Goal: Task Accomplishment & Management: Use online tool/utility

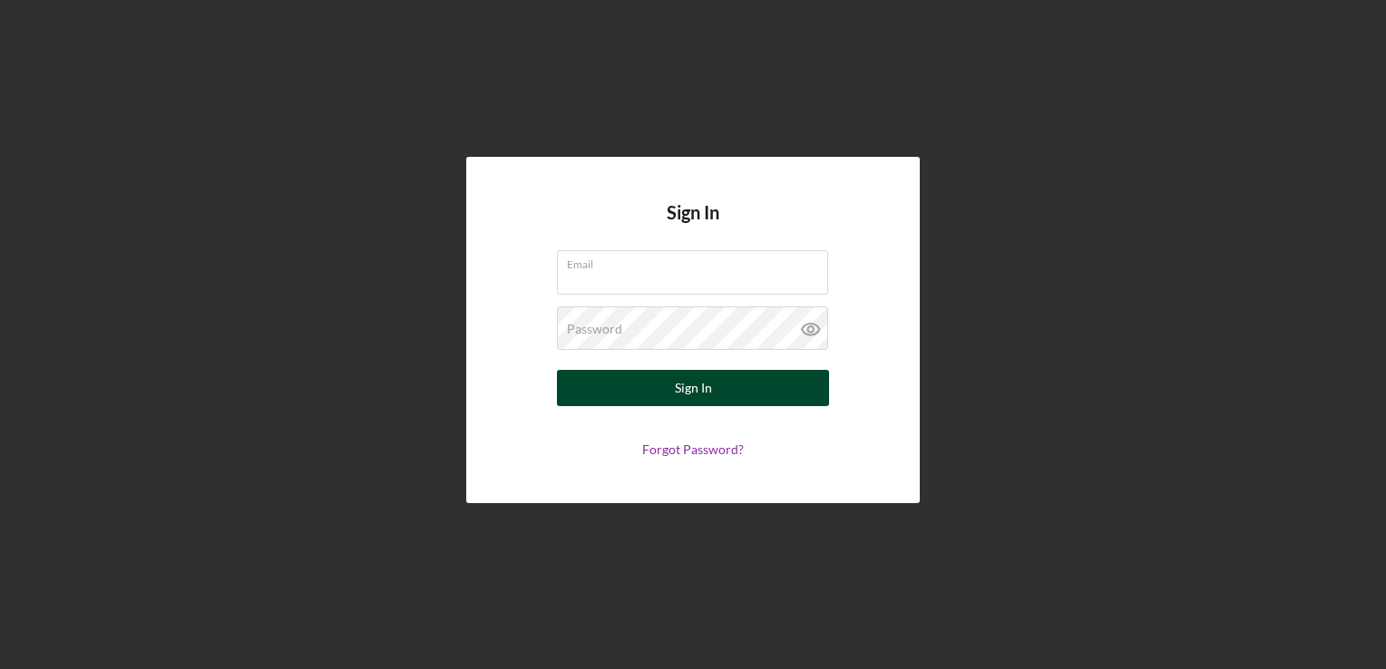
type input "[EMAIL_ADDRESS][DOMAIN_NAME]"
click at [678, 388] on div "Sign In" at bounding box center [693, 388] width 37 height 36
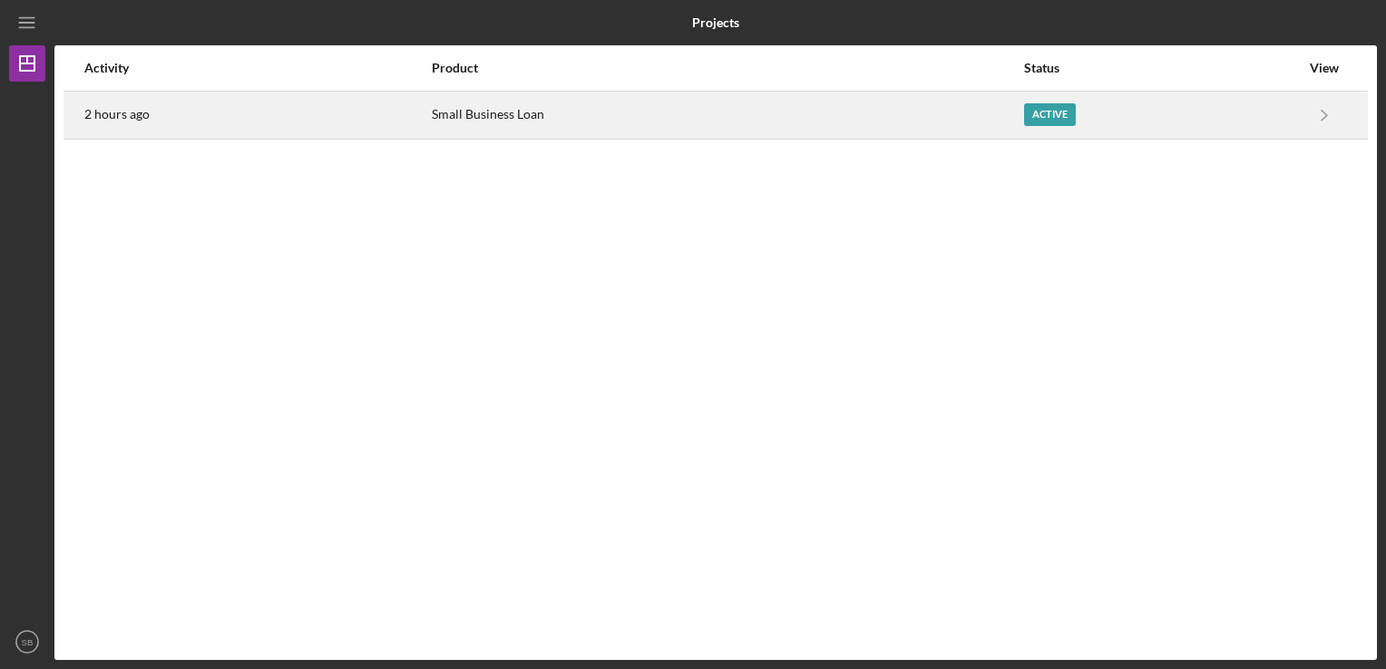
click at [522, 114] on div "Small Business Loan" at bounding box center [727, 115] width 590 height 45
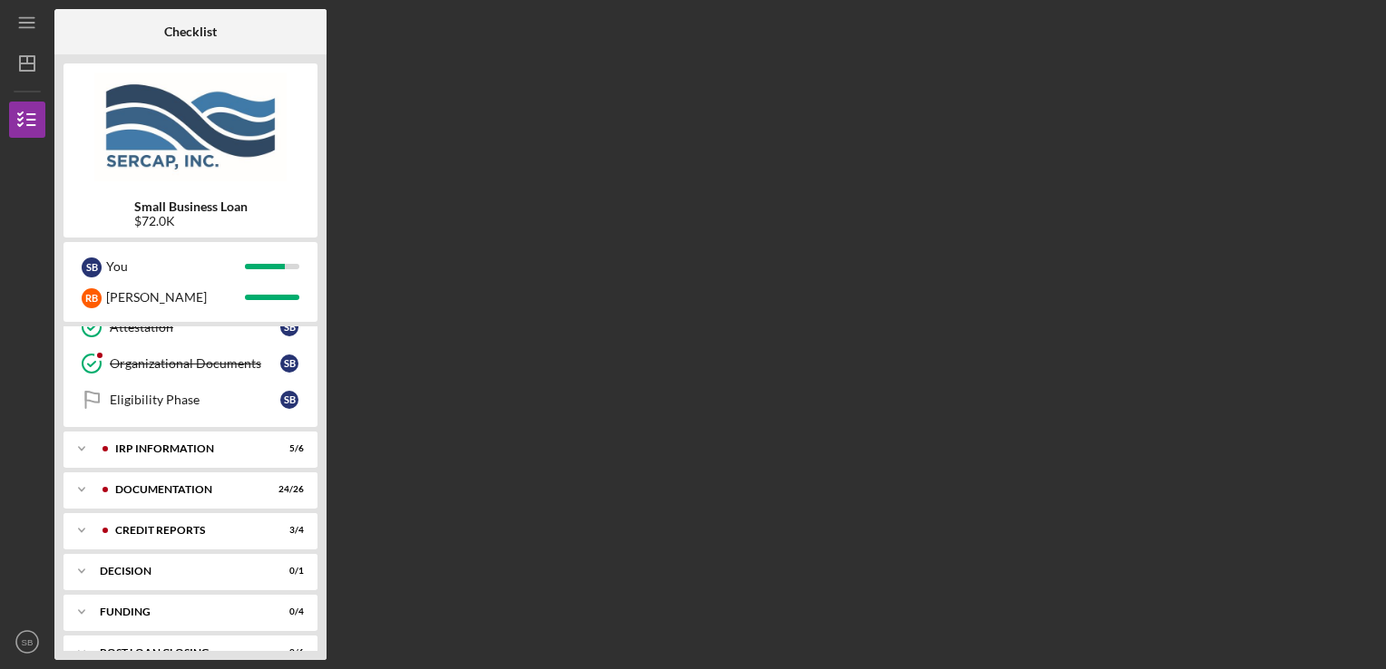
scroll to position [389, 0]
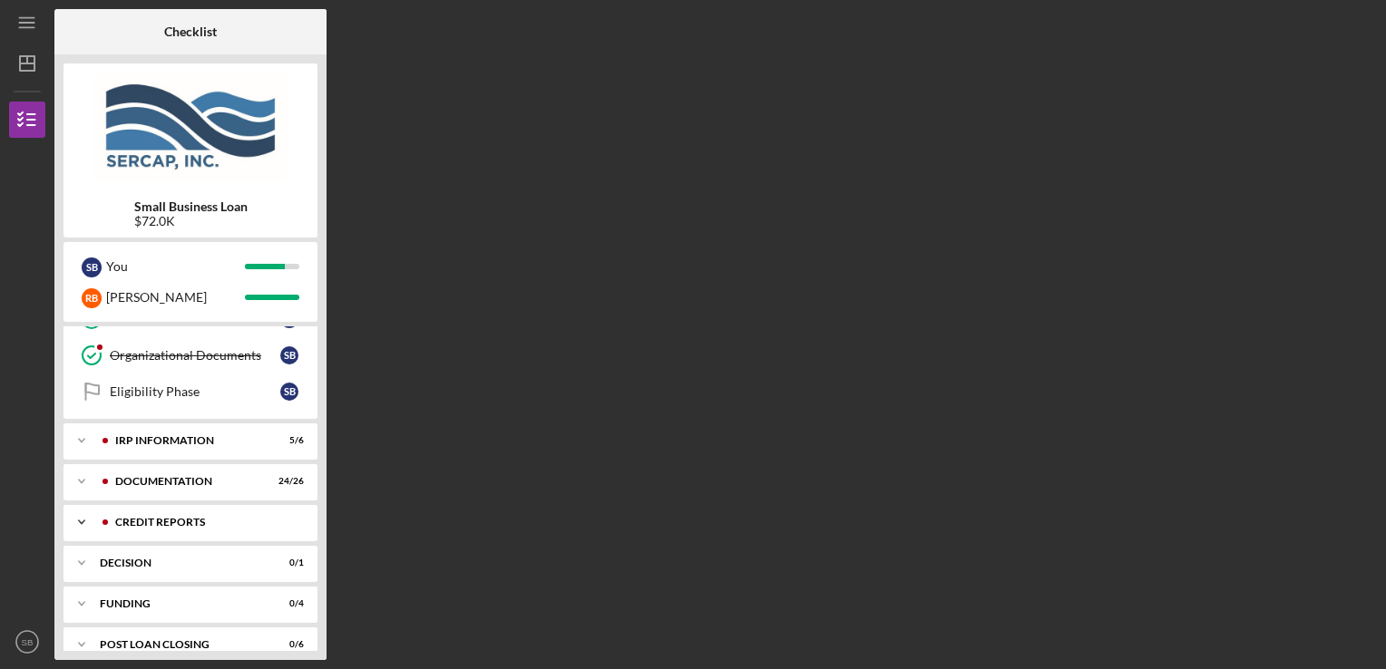
click at [163, 517] on div "credit reports" at bounding box center [205, 522] width 180 height 11
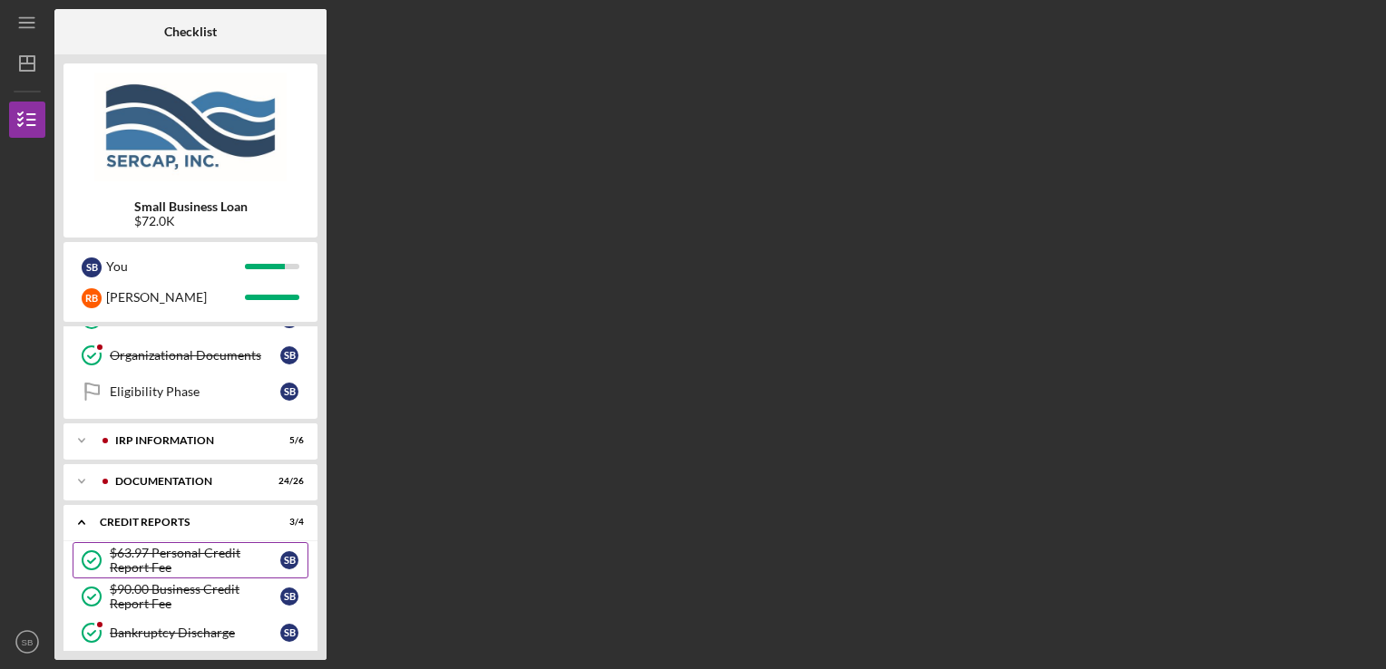
click at [163, 550] on div "$63.97 Personal Credit Report Fee" at bounding box center [195, 560] width 170 height 29
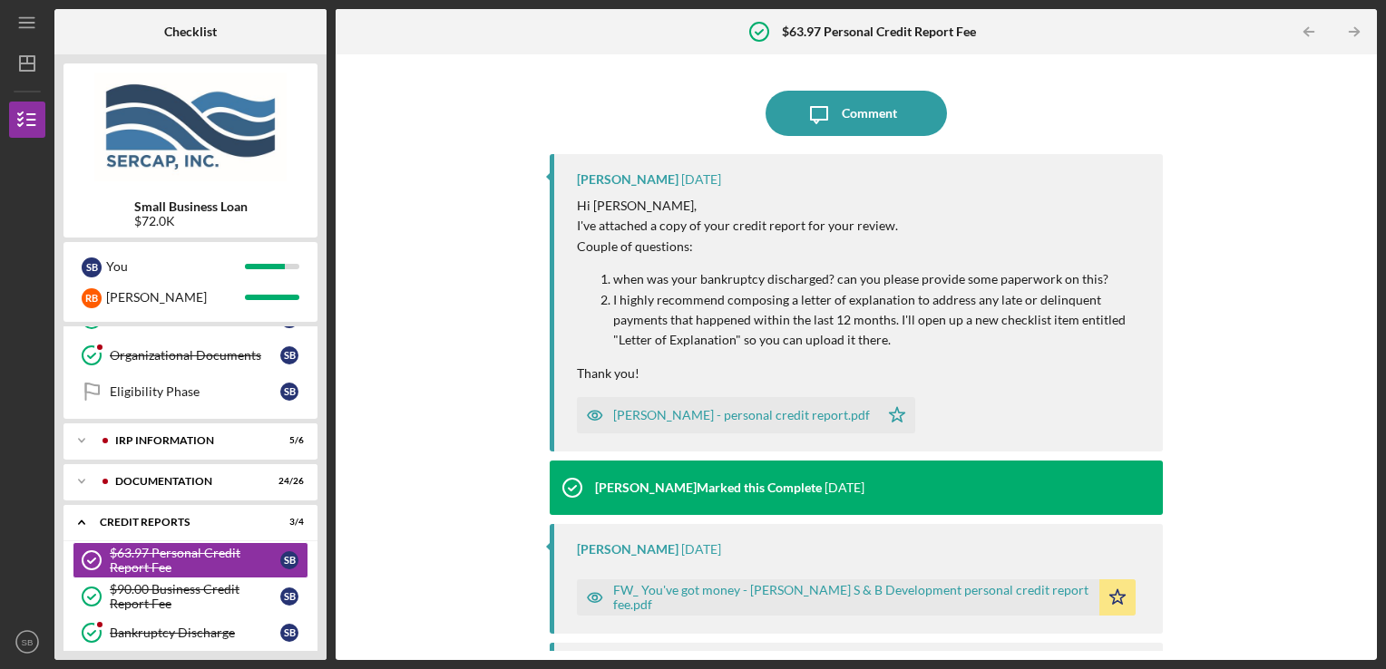
click at [833, 419] on div "[PERSON_NAME] - personal credit report.pdf" at bounding box center [741, 415] width 257 height 15
